Goal: Task Accomplishment & Management: Complete application form

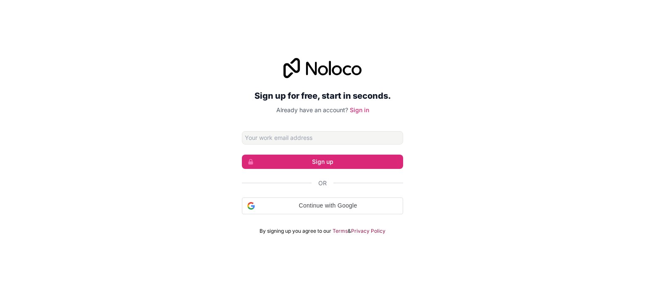
click at [299, 134] on input "Email address" at bounding box center [322, 137] width 161 height 13
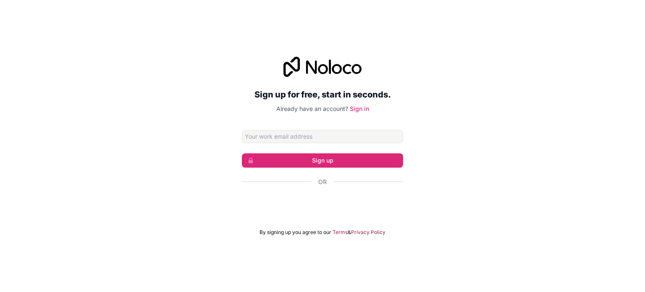
type input "[EMAIL_ADDRESS][DOMAIN_NAME]"
click at [360, 110] on link "Sign in" at bounding box center [359, 108] width 19 height 7
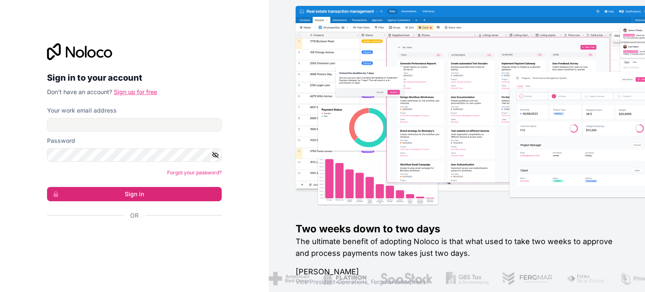
click at [129, 89] on link "Sign up for free" at bounding box center [135, 91] width 43 height 7
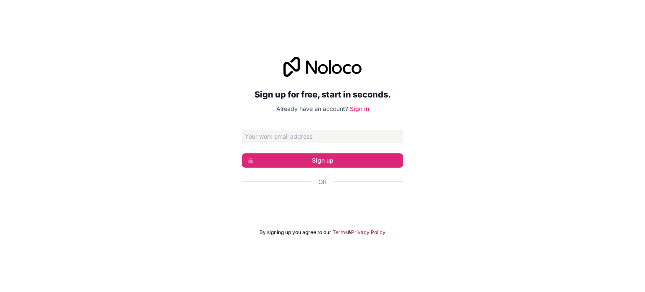
click at [326, 134] on input "Email address" at bounding box center [322, 136] width 161 height 13
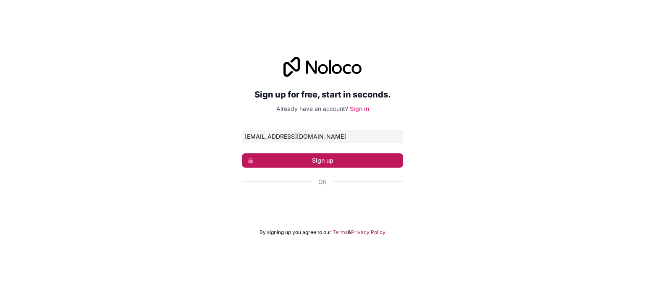
type input "[EMAIL_ADDRESS][DOMAIN_NAME]"
click at [323, 157] on button "Sign up" at bounding box center [322, 160] width 161 height 14
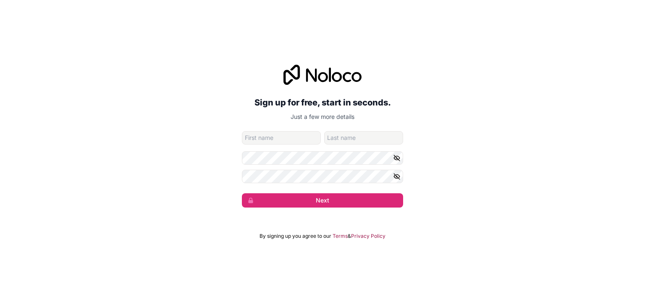
type input "b"
type input "BIKI"
click at [349, 135] on input "family-name" at bounding box center [363, 137] width 79 height 13
type input "[PERSON_NAME]"
click at [395, 158] on icon "button" at bounding box center [397, 158] width 8 height 8
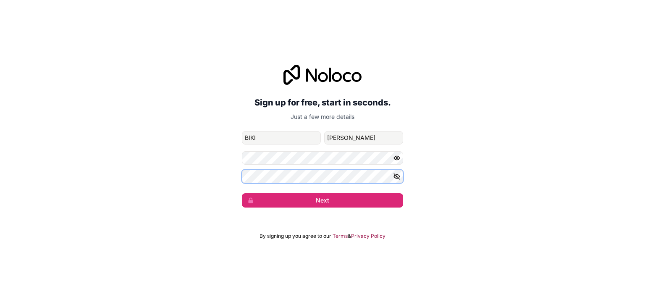
click at [194, 162] on div "Sign up for free, start in seconds. Just a few more details [EMAIL_ADDRESS][DOM…" at bounding box center [322, 136] width 645 height 166
click at [395, 175] on icon "button" at bounding box center [397, 176] width 6 height 4
click at [226, 157] on div "Sign up for free, start in seconds. Just a few more details [EMAIL_ADDRESS][DOM…" at bounding box center [322, 136] width 645 height 166
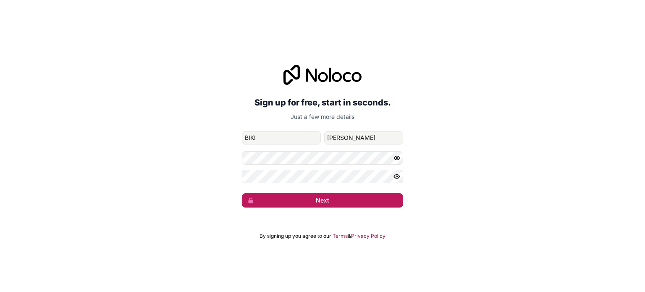
click at [300, 198] on button "Next" at bounding box center [322, 200] width 161 height 14
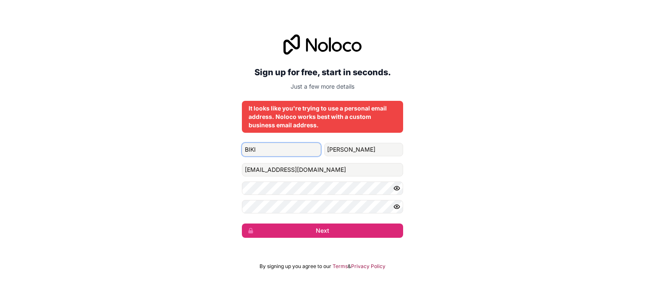
click at [298, 149] on input "BIKI" at bounding box center [281, 149] width 79 height 13
drag, startPoint x: 298, startPoint y: 149, endPoint x: 102, endPoint y: 134, distance: 197.1
click at [102, 134] on div "Sign up for free, start in seconds. Just a few more details It looks like you'r…" at bounding box center [322, 136] width 645 height 227
click at [339, 171] on input "[EMAIL_ADDRESS][DOMAIN_NAME]" at bounding box center [322, 169] width 161 height 13
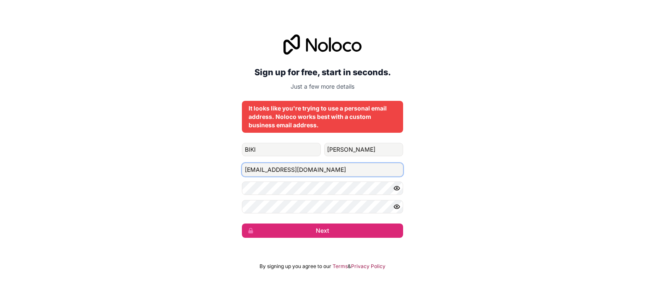
click at [339, 171] on input "[EMAIL_ADDRESS][DOMAIN_NAME]" at bounding box center [322, 169] width 161 height 13
click at [339, 170] on input "[EMAIL_ADDRESS][DOMAIN_NAME]" at bounding box center [322, 169] width 161 height 13
click at [339, 169] on input "[EMAIL_ADDRESS][DOMAIN_NAME]" at bounding box center [322, 169] width 161 height 13
click at [111, 177] on div "Sign up for free, start in seconds. Just a few more details It looks like you'r…" at bounding box center [322, 136] width 645 height 227
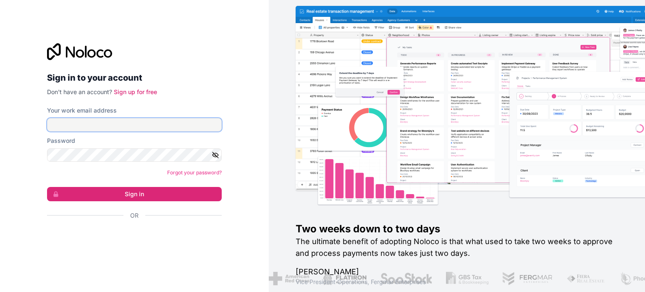
type input "[EMAIL_ADDRESS][DOMAIN_NAME]"
